Goal: Task Accomplishment & Management: Use online tool/utility

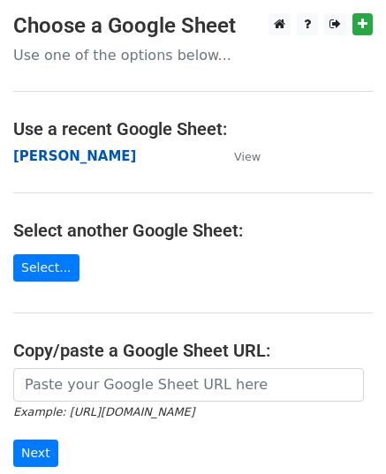
click at [33, 156] on strong "[PERSON_NAME]" at bounding box center [74, 156] width 123 height 16
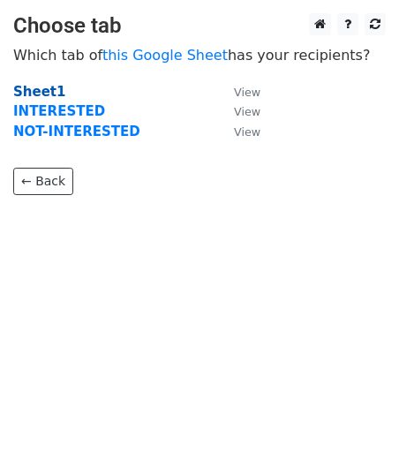
click at [38, 87] on strong "Sheet1" at bounding box center [39, 92] width 52 height 16
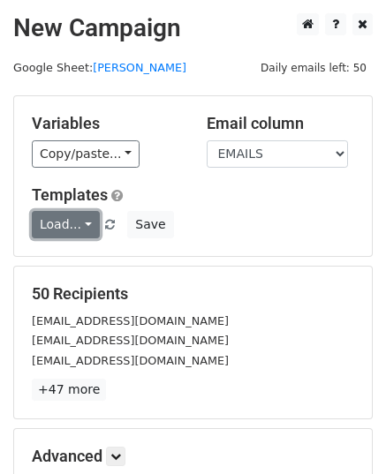
click at [79, 221] on link "Load..." at bounding box center [66, 224] width 68 height 27
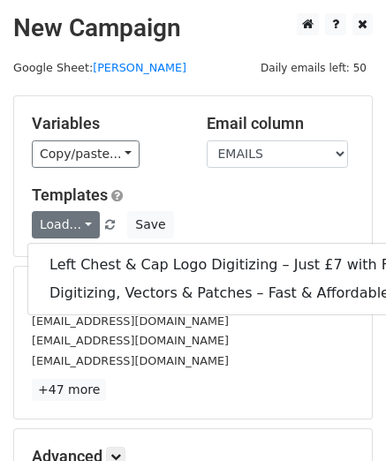
click at [155, 75] on main "New Campaign Daily emails left: 50 Google Sheet: [PERSON_NAME] Variables Copy/p…" at bounding box center [193, 278] width 386 height 531
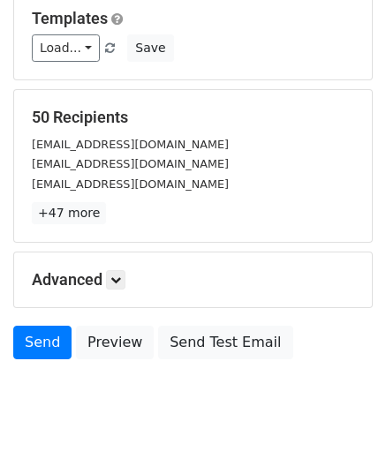
scroll to position [208, 0]
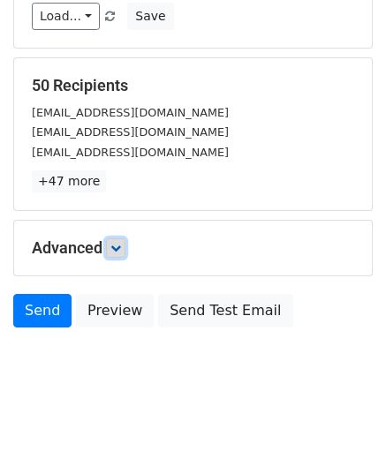
click at [115, 246] on icon at bounding box center [115, 248] width 11 height 11
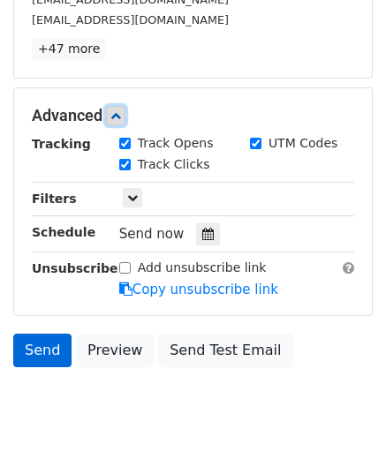
scroll to position [364, 0]
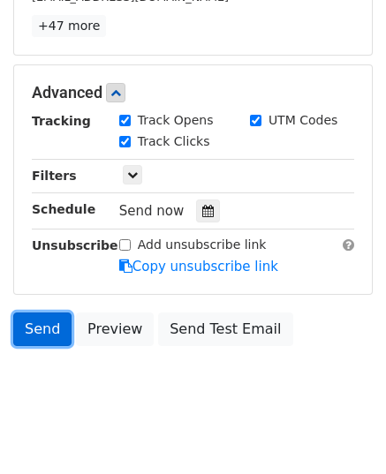
click at [42, 329] on link "Send" at bounding box center [42, 330] width 58 height 34
